Goal: Information Seeking & Learning: Learn about a topic

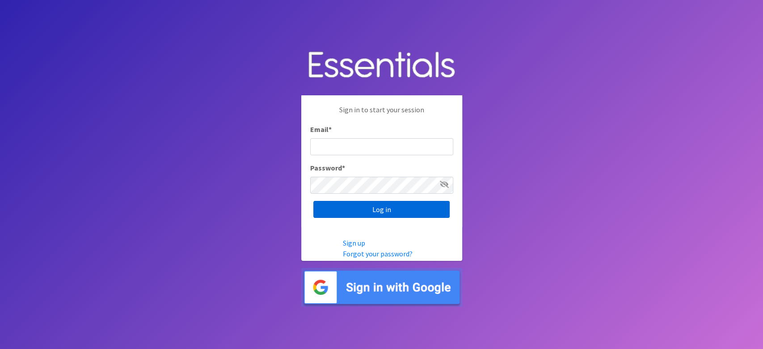
type input "[EMAIL_ADDRESS][DOMAIN_NAME]"
click at [360, 216] on input "Log in" at bounding box center [382, 209] width 136 height 17
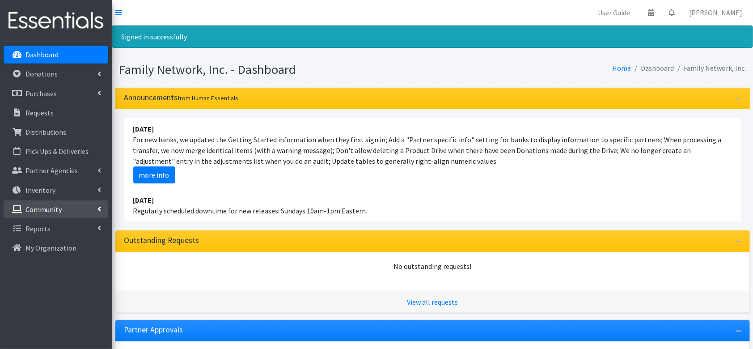
click at [98, 207] on icon at bounding box center [100, 208] width 4 height 7
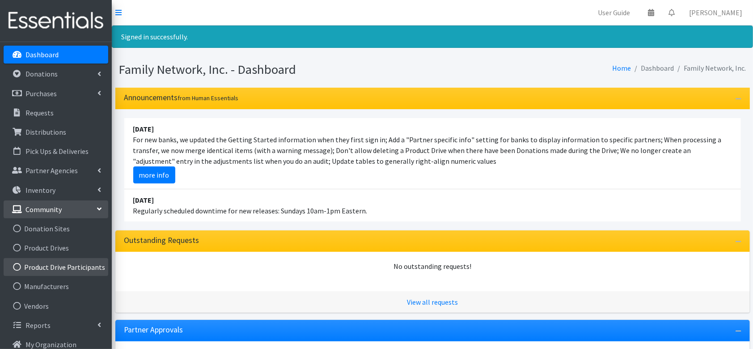
click at [63, 270] on link "Product Drive Participants" at bounding box center [56, 267] width 105 height 18
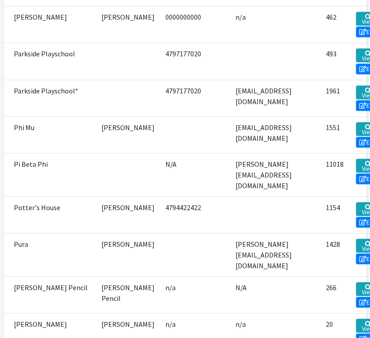
scroll to position [4605, 0]
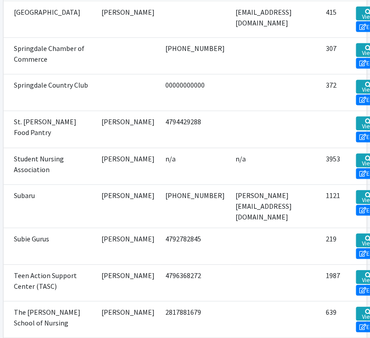
scroll to position [5440, 0]
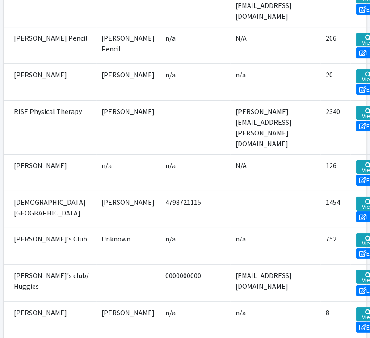
scroll to position [4909, 0]
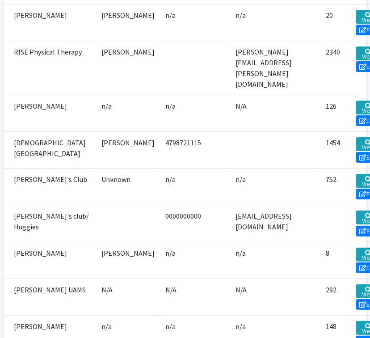
drag, startPoint x: 356, startPoint y: 197, endPoint x: 377, endPoint y: 197, distance: 20.1
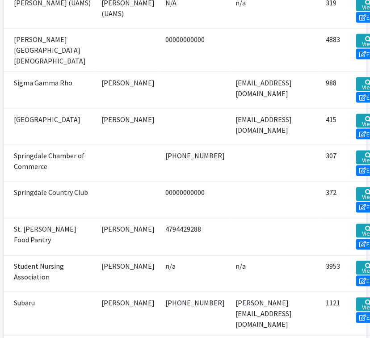
scroll to position [5267, 0]
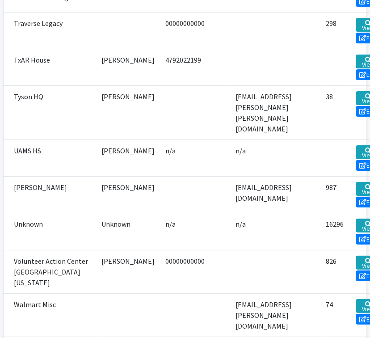
scroll to position [5685, 0]
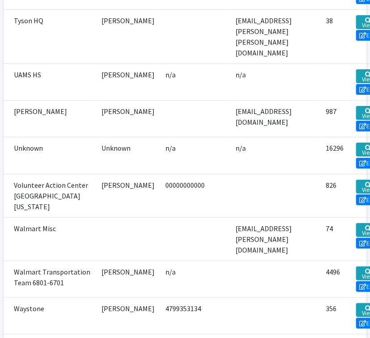
scroll to position [5864, 0]
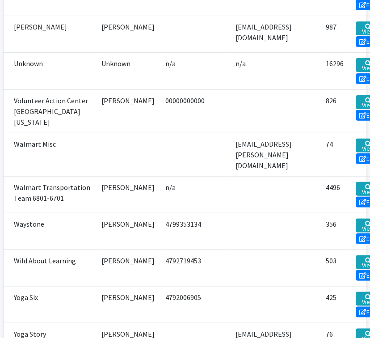
drag, startPoint x: 358, startPoint y: 116, endPoint x: 377, endPoint y: 127, distance: 22.2
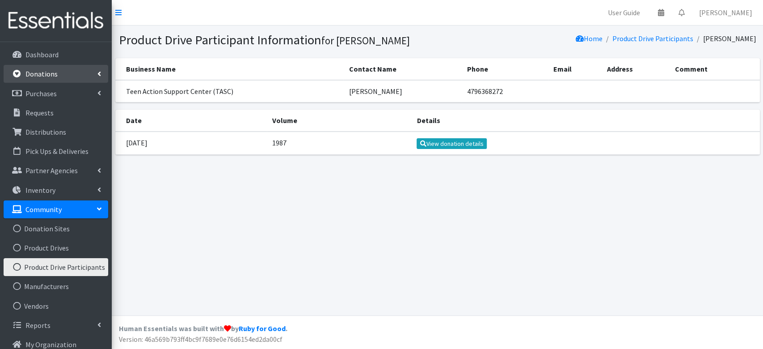
click at [38, 73] on p "Donations" at bounding box center [41, 73] width 32 height 9
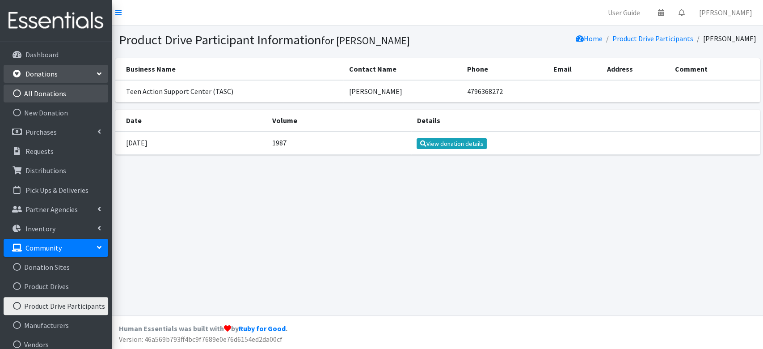
click at [50, 89] on link "All Donations" at bounding box center [56, 94] width 105 height 18
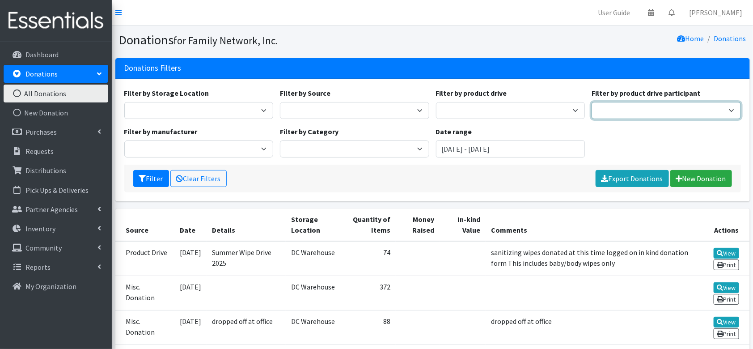
click at [637, 106] on select "Harvest Group Walmart Misc God's Pantry [PERSON_NAME] Church Traverse Legacy BL…" at bounding box center [666, 110] width 149 height 17
select select "1397"
click at [592, 102] on select "Harvest Group Walmart Misc God's Pantry [PERSON_NAME] Church Traverse Legacy BL…" at bounding box center [666, 110] width 149 height 17
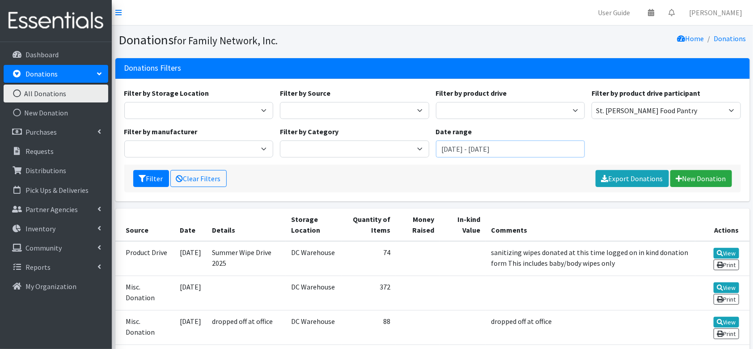
click at [486, 153] on input "[DATE] - [DATE]" at bounding box center [510, 148] width 149 height 17
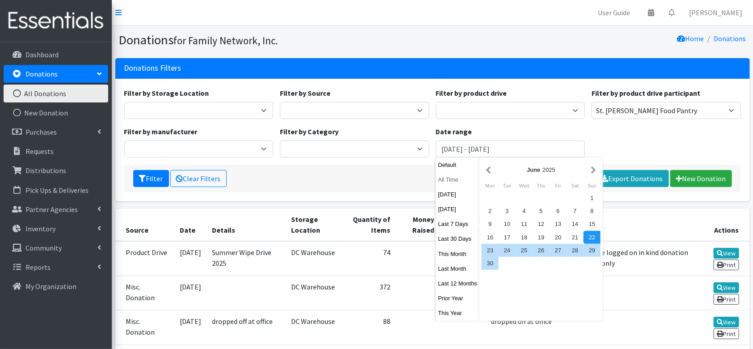
click at [454, 181] on button "All Time" at bounding box center [458, 179] width 44 height 13
type input "[DATE] - [DATE]"
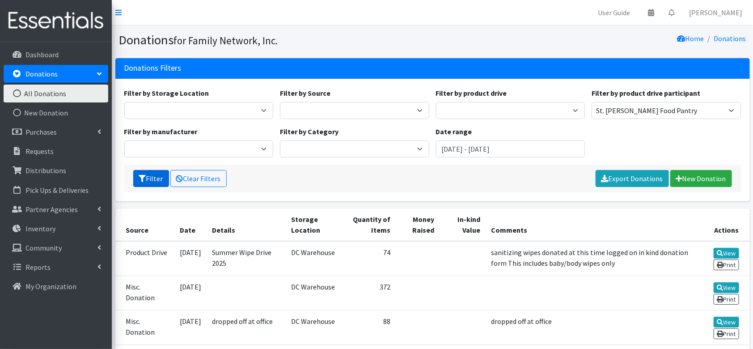
click at [153, 180] on button "Filter" at bounding box center [151, 178] width 36 height 17
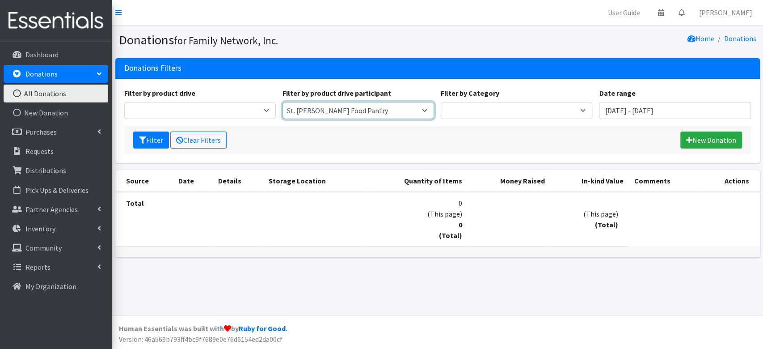
click at [311, 113] on select "Harvest Group Walmart Misc God's Pantry Christ Church Traverse Legacy BLUSH Boo…" at bounding box center [359, 110] width 152 height 17
click at [342, 103] on select "Harvest Group Walmart Misc God's Pantry Christ Church Traverse Legacy BLUSH Boo…" at bounding box center [359, 110] width 152 height 17
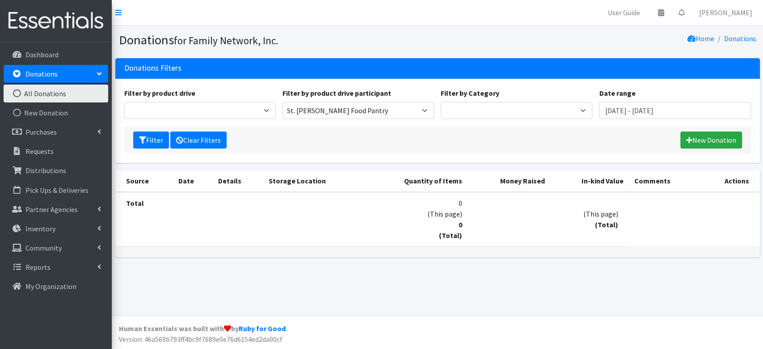
click at [203, 137] on link "Clear Filters" at bounding box center [198, 139] width 56 height 17
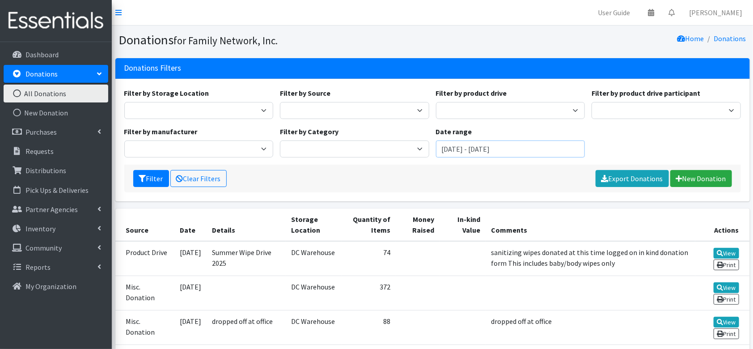
click at [469, 150] on input "June 22, 2025 - September 22, 2025" at bounding box center [510, 148] width 149 height 17
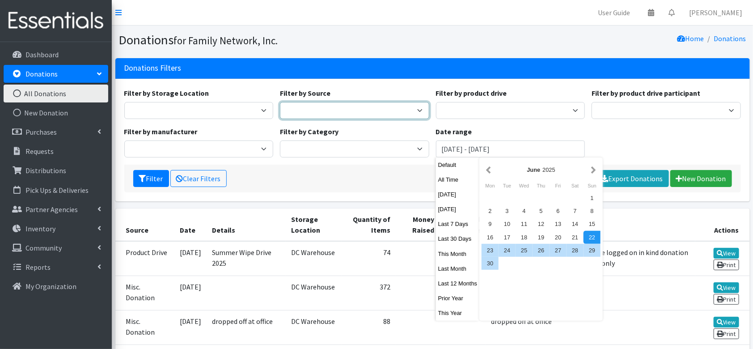
click at [340, 108] on select "Manufacturer Misc. Donation Product Drive" at bounding box center [354, 110] width 149 height 17
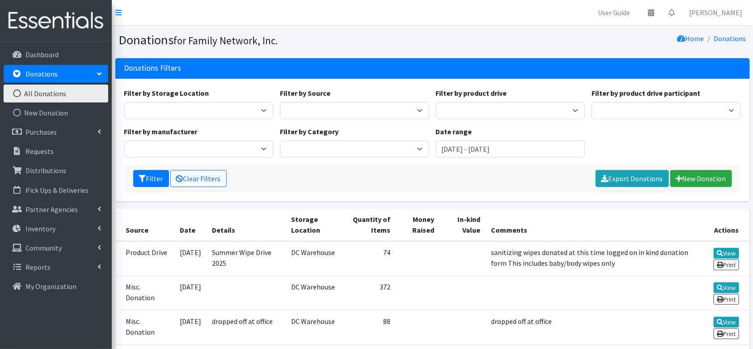
click at [339, 83] on div "Filter by Storage Location DC Warehouse Filter by Source Manufacturer Misc. Don…" at bounding box center [432, 140] width 635 height 123
click at [478, 144] on input "June 22, 2025 - September 22, 2025" at bounding box center [510, 148] width 149 height 17
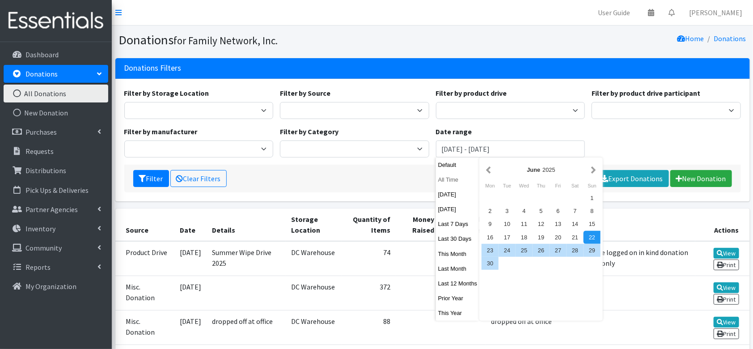
click at [447, 180] on button "All Time" at bounding box center [458, 179] width 44 height 13
type input "August 22, 1925 - August 22, 2026"
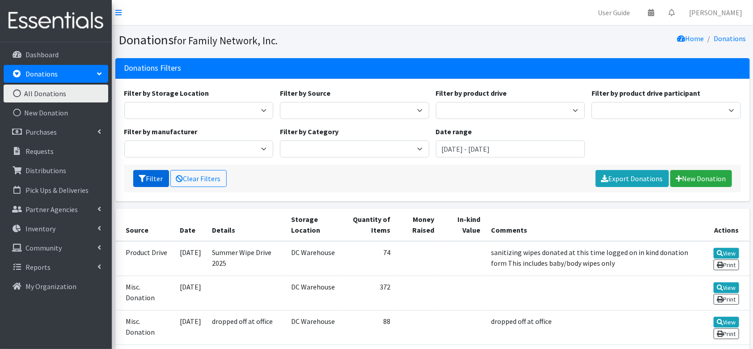
click at [143, 180] on icon "submit" at bounding box center [142, 178] width 7 height 7
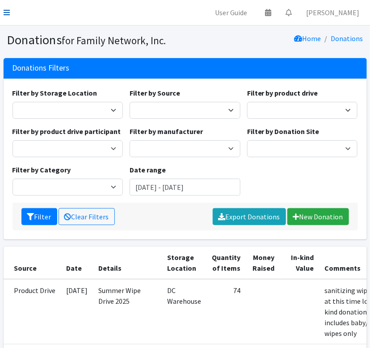
click at [4, 11] on icon at bounding box center [7, 12] width 6 height 7
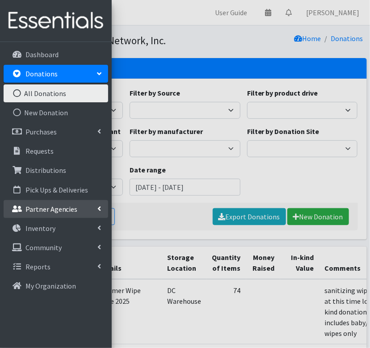
click at [54, 211] on p "Partner Agencies" at bounding box center [51, 209] width 52 height 9
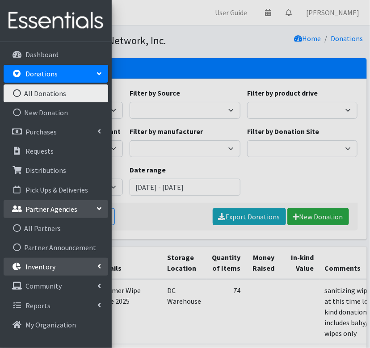
click at [64, 268] on link "Inventory" at bounding box center [56, 267] width 105 height 18
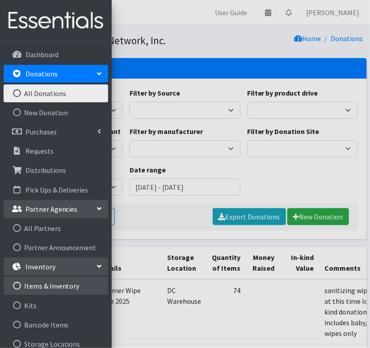
click at [56, 288] on link "Items & Inventory" at bounding box center [56, 286] width 105 height 18
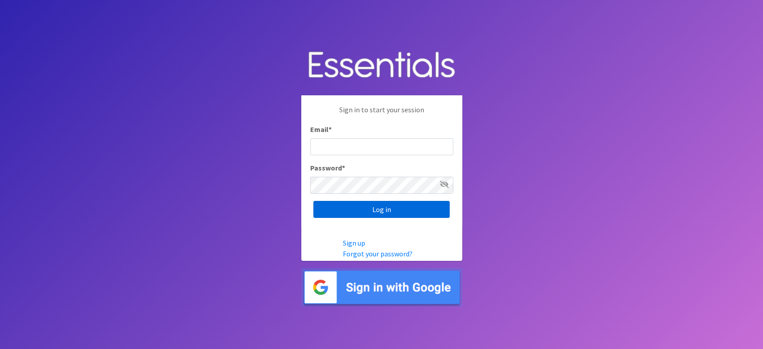
type input "[EMAIL_ADDRESS][DOMAIN_NAME]"
click at [395, 208] on input "Log in" at bounding box center [382, 209] width 136 height 17
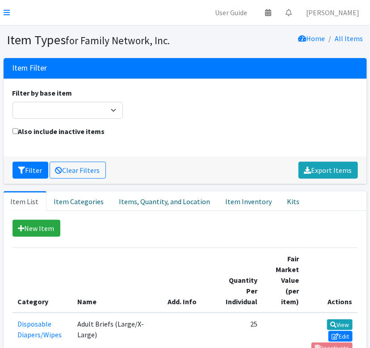
click at [11, 10] on nav "User Guide 0 Pick-ups remaining this week View Calendar 0 Requests 0 Partner Ag…" at bounding box center [185, 12] width 370 height 25
click at [5, 9] on icon at bounding box center [7, 12] width 6 height 7
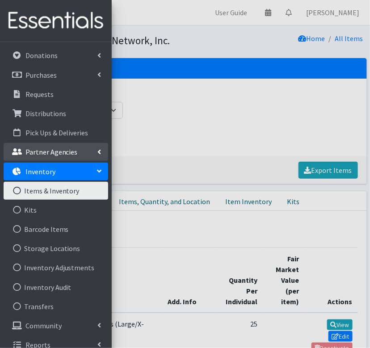
scroll to position [29, 0]
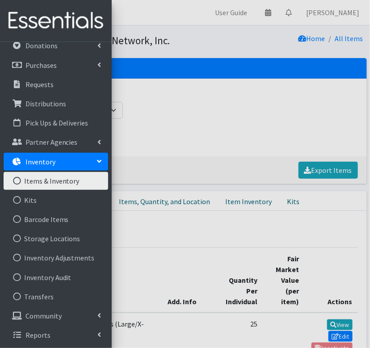
click at [96, 160] on icon at bounding box center [99, 162] width 7 height 4
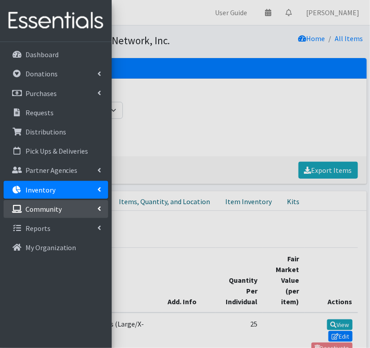
click at [73, 209] on link "Community" at bounding box center [56, 209] width 105 height 18
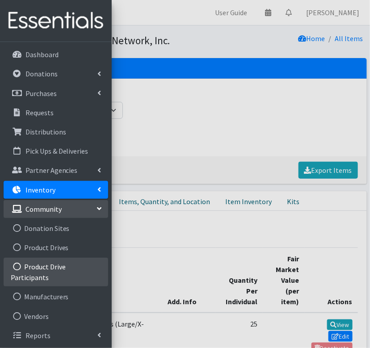
click at [52, 267] on link "Product Drive Participants" at bounding box center [56, 272] width 105 height 29
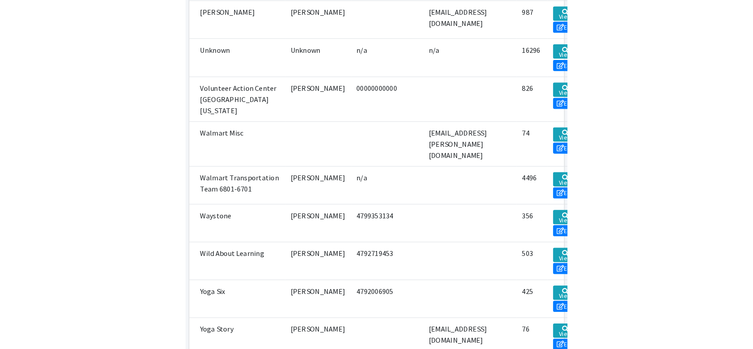
scroll to position [3291, 0]
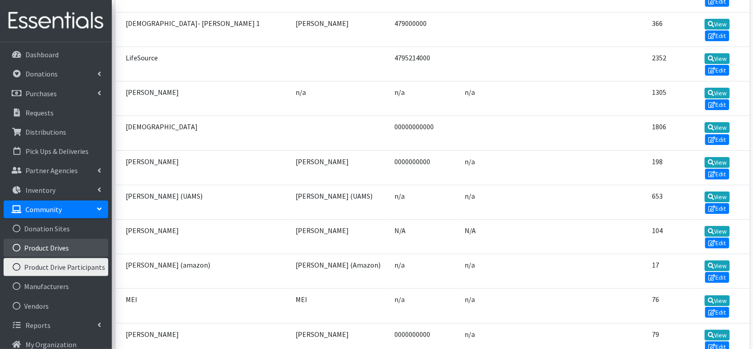
click at [55, 249] on link "Product Drives" at bounding box center [56, 248] width 105 height 18
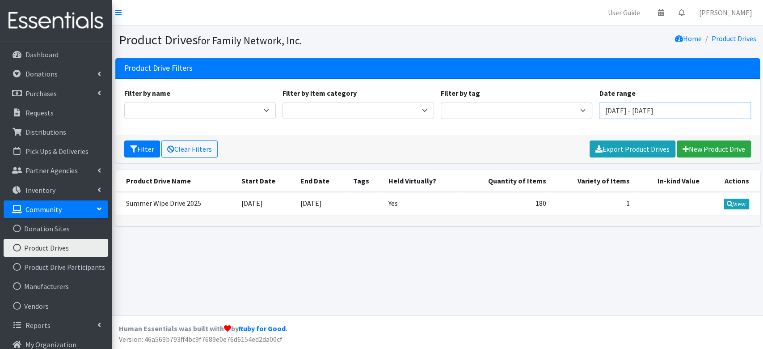
click at [629, 105] on input "June 22, 2025 - September 22, 2025" at bounding box center [675, 110] width 152 height 17
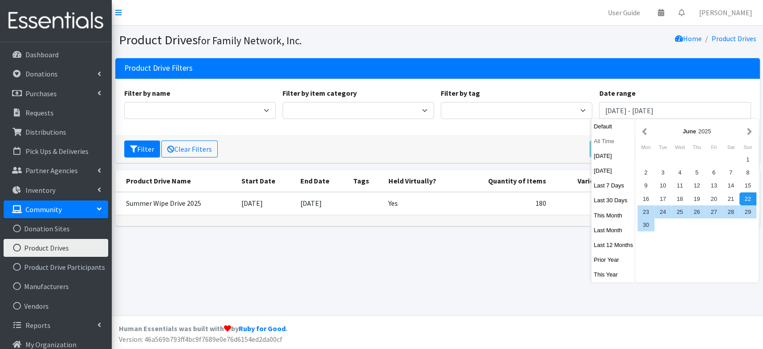
click at [609, 139] on button "All Time" at bounding box center [614, 141] width 44 height 13
type input "August 22, 1925 - August 22, 2026"
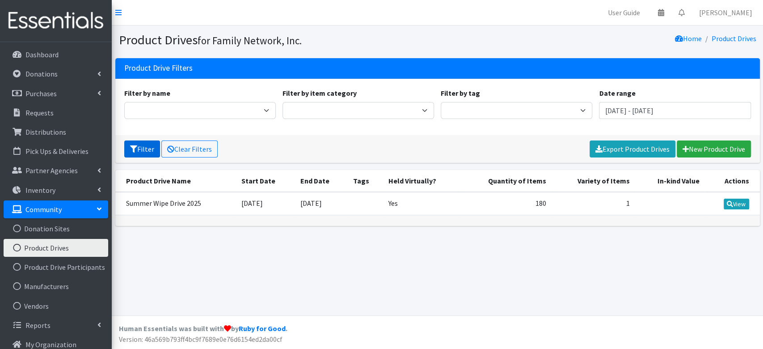
click at [131, 148] on icon "submit" at bounding box center [133, 148] width 7 height 7
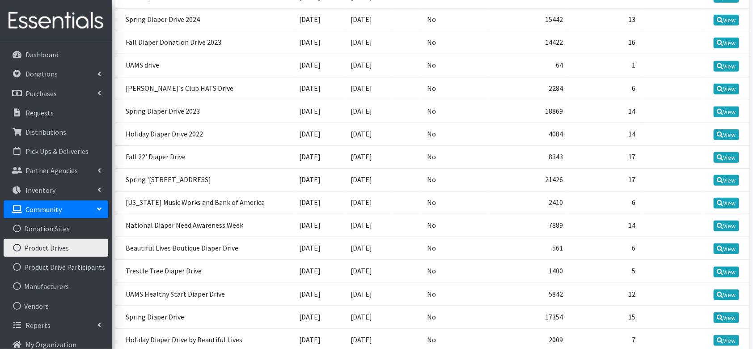
scroll to position [358, 0]
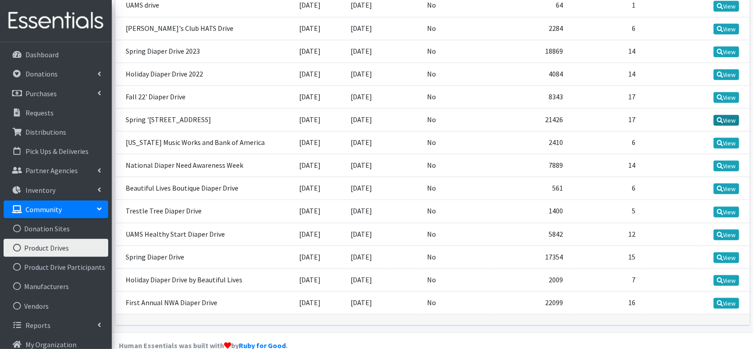
click at [718, 117] on icon at bounding box center [720, 120] width 6 height 6
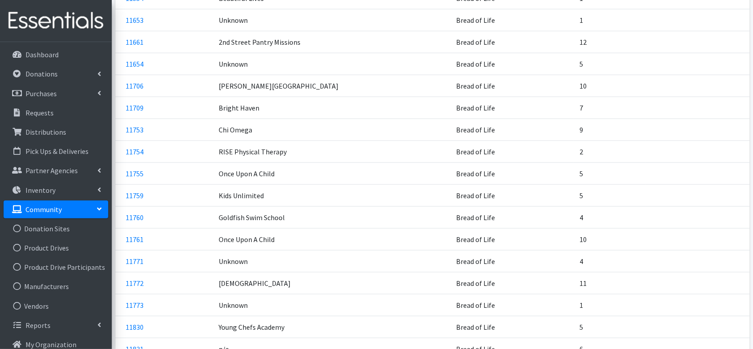
scroll to position [298, 0]
